Goal: Transaction & Acquisition: Obtain resource

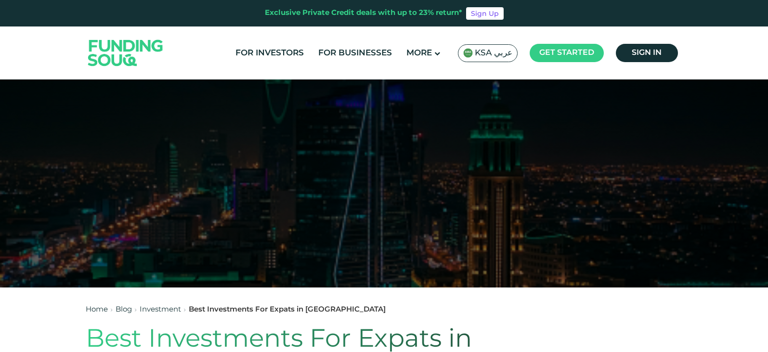
scroll to position [48, 0]
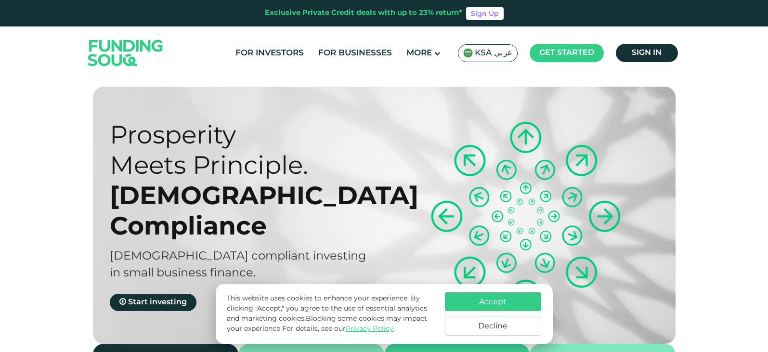
click at [494, 300] on button "Accept" at bounding box center [493, 301] width 96 height 19
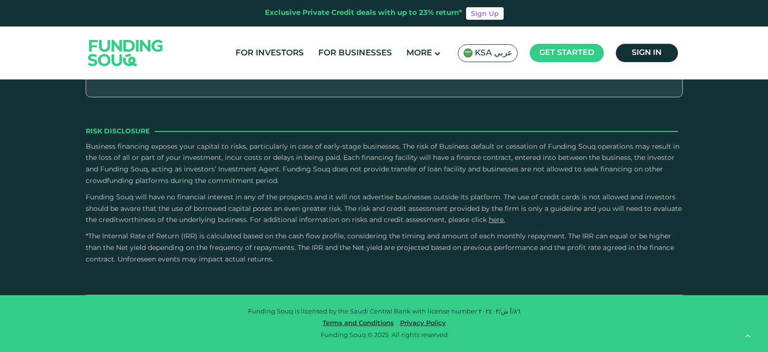
type tc-range-slider "4"
